Goal: Transaction & Acquisition: Subscribe to service/newsletter

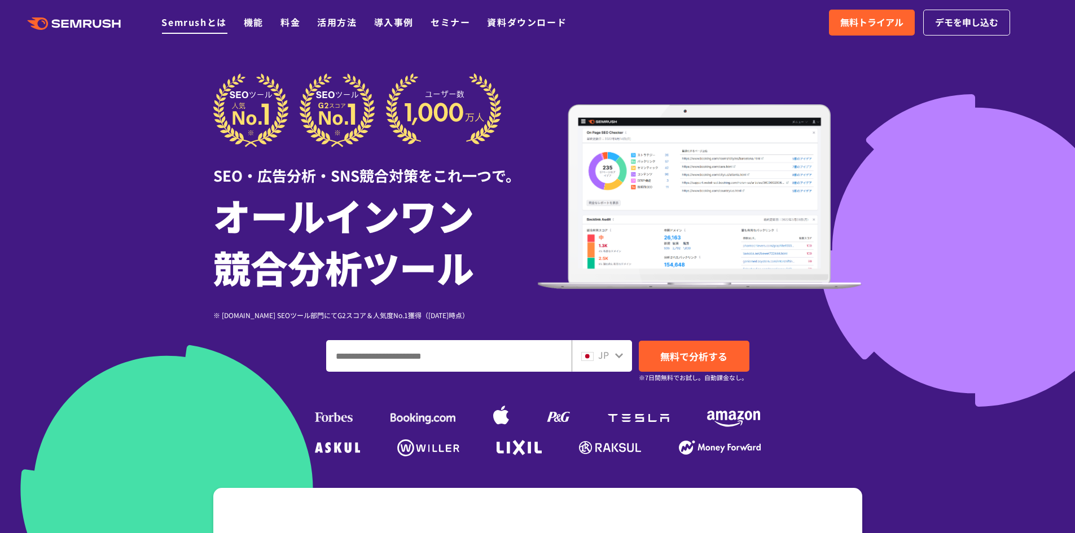
click at [201, 28] on link "Semrushとは" at bounding box center [193, 22] width 65 height 14
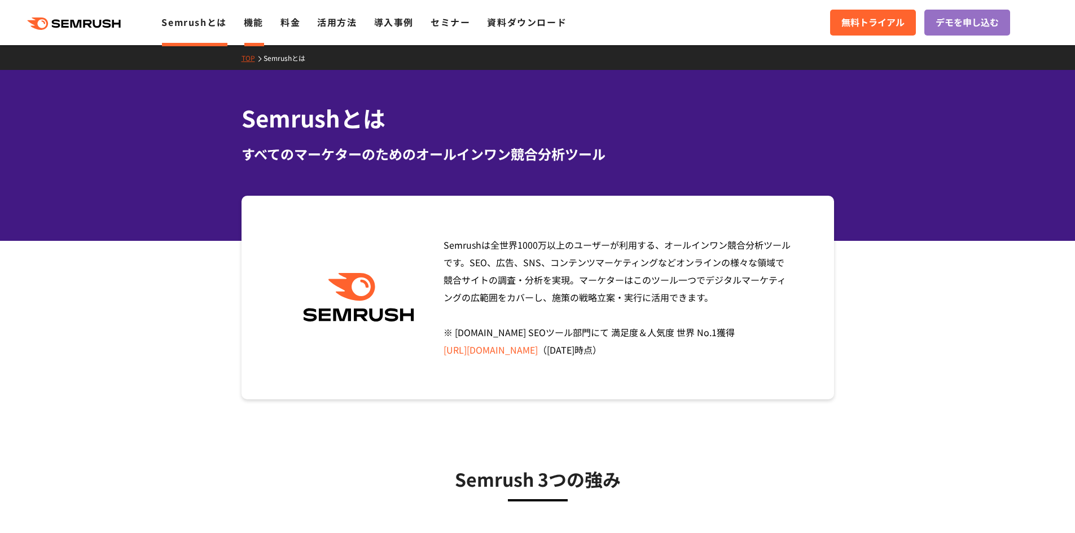
click at [248, 23] on link "機能" at bounding box center [254, 22] width 20 height 14
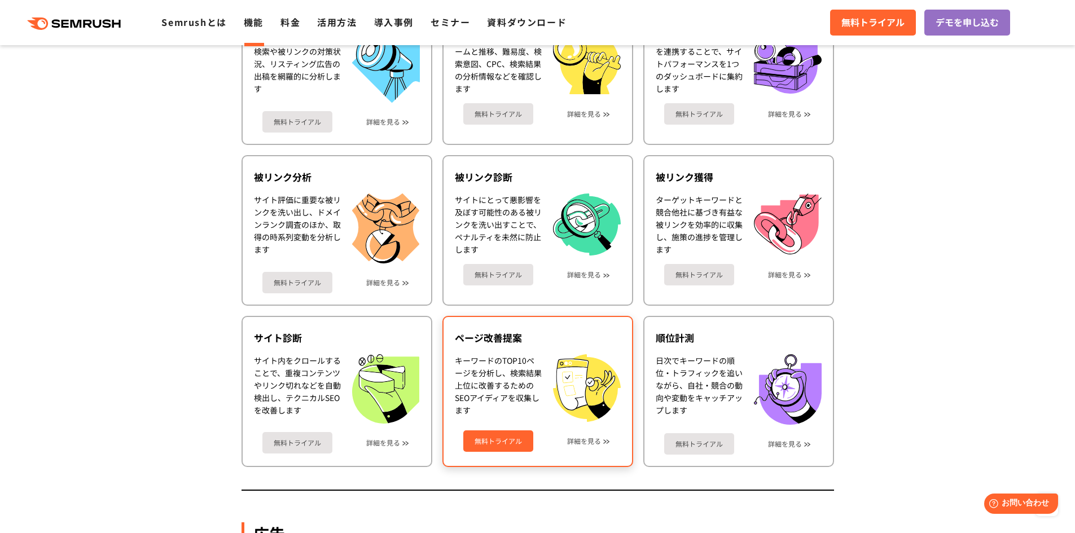
scroll to position [534, 0]
click at [508, 434] on link "無料トライアル" at bounding box center [498, 440] width 70 height 21
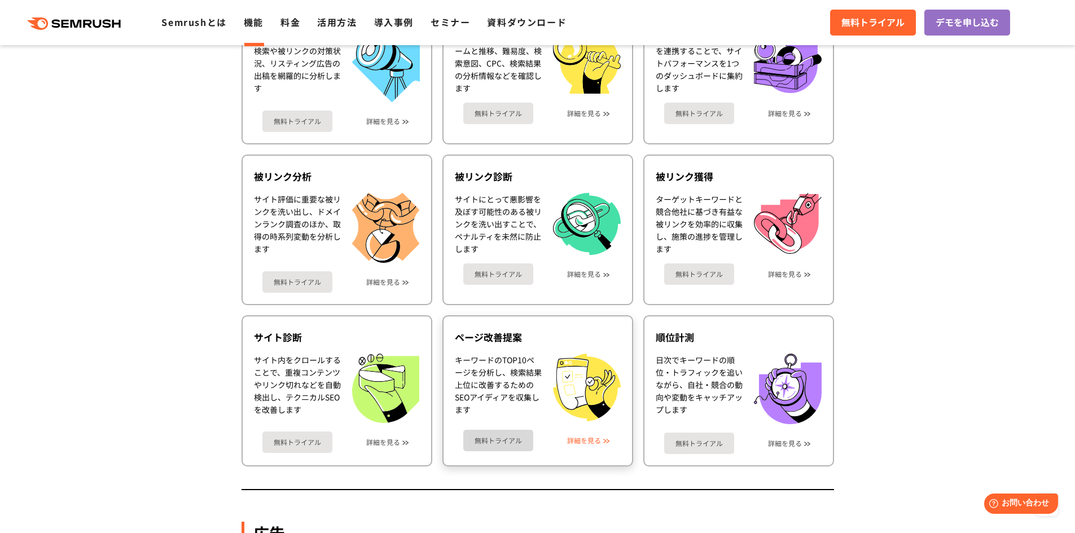
click at [596, 443] on link "詳細を見る" at bounding box center [584, 441] width 34 height 8
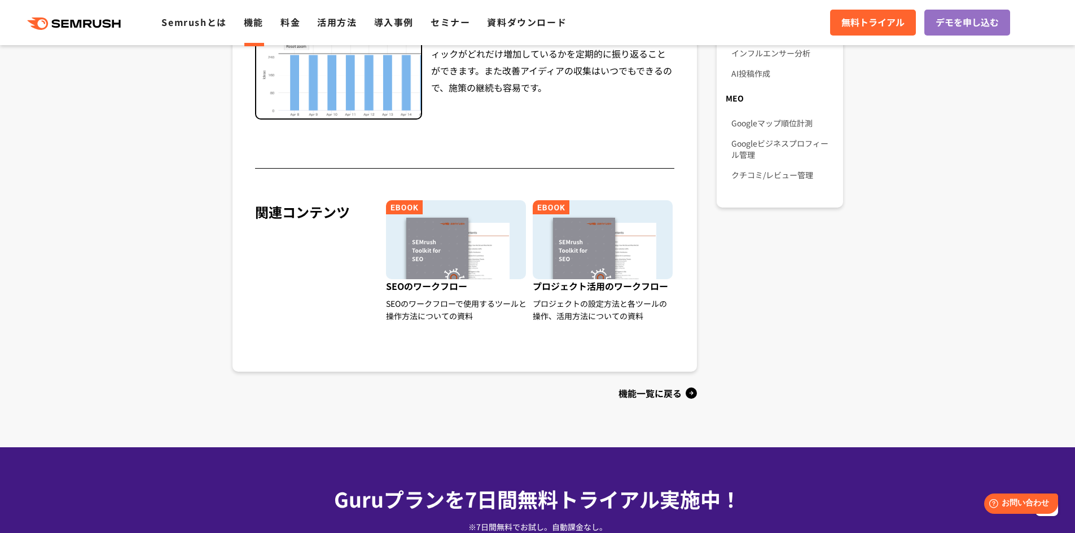
scroll to position [920, 0]
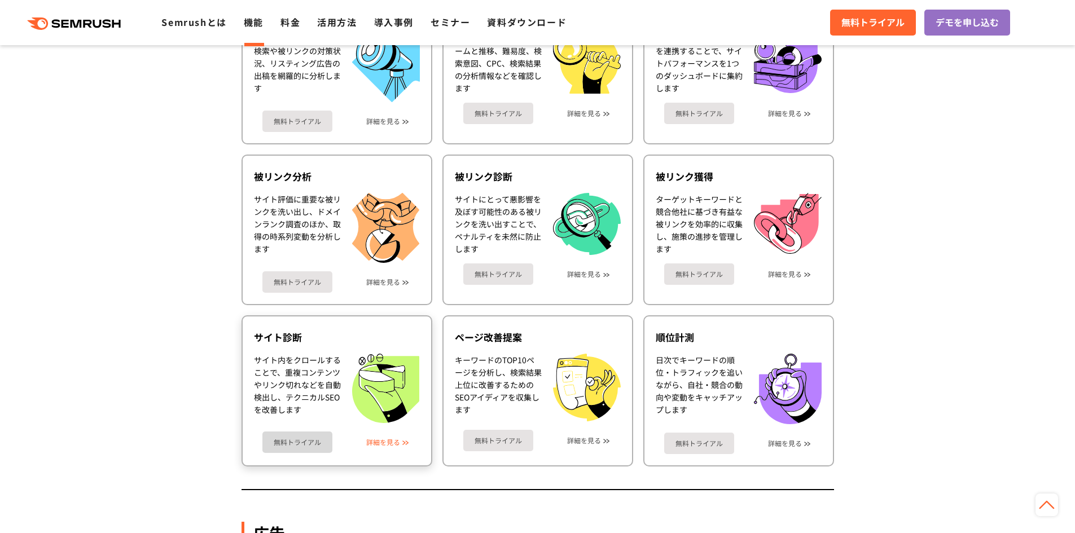
click at [395, 442] on link "詳細を見る" at bounding box center [383, 443] width 34 height 8
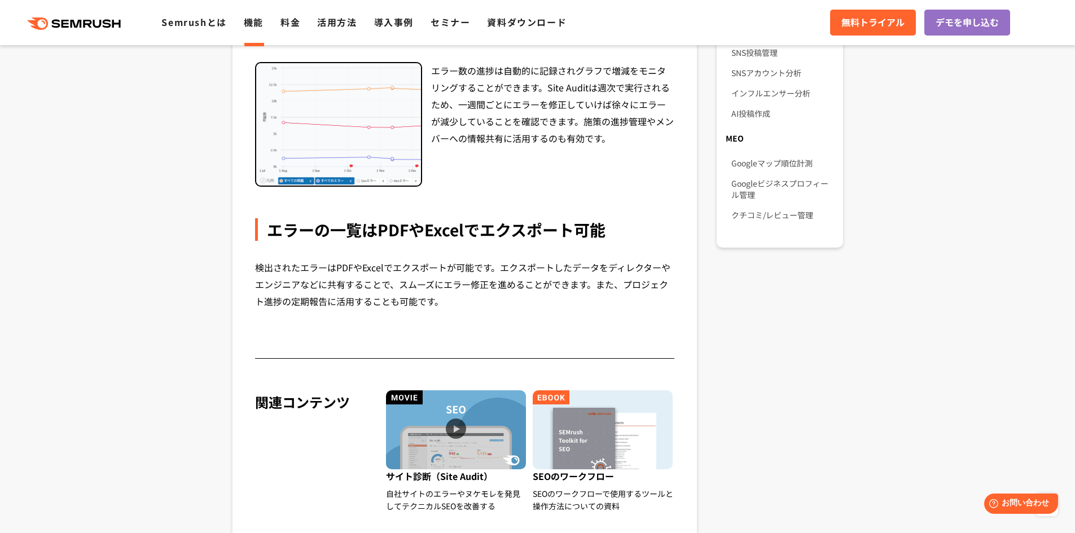
scroll to position [879, 0]
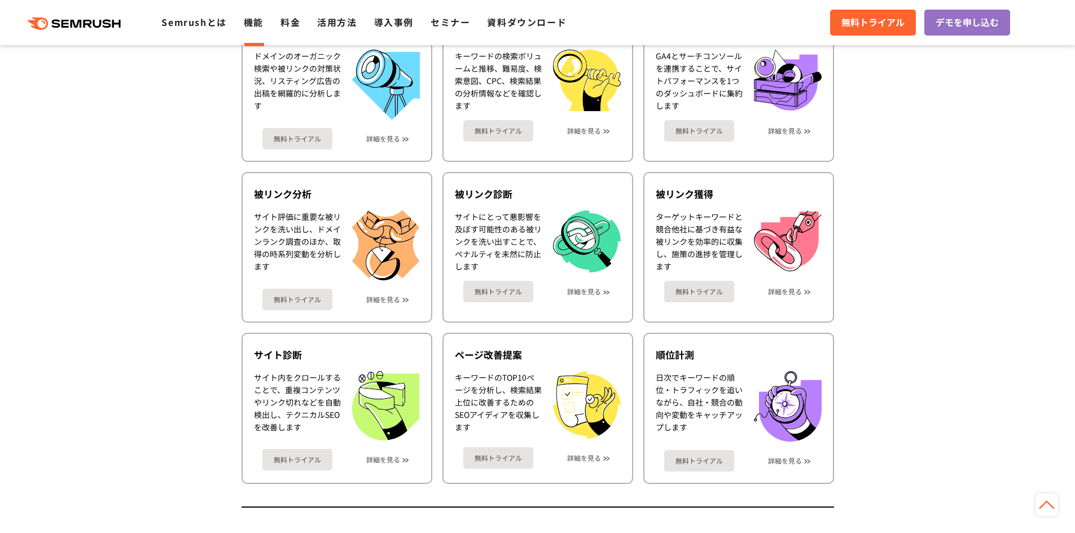
scroll to position [518, 0]
